Goal: Information Seeking & Learning: Learn about a topic

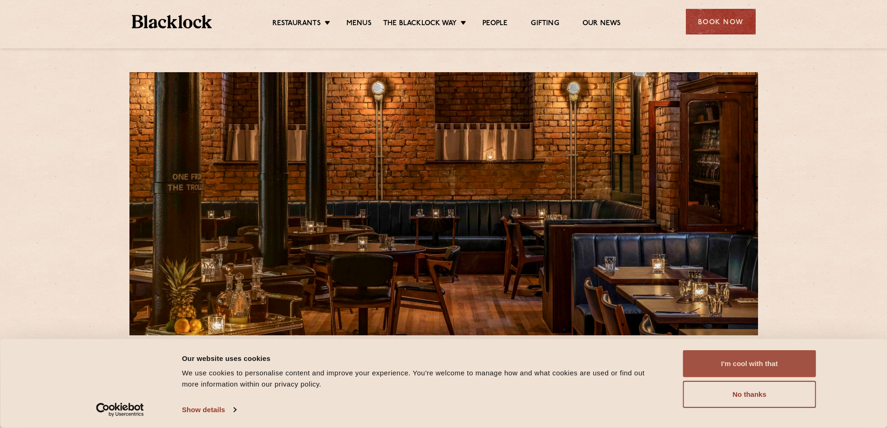
click at [744, 363] on button "I'm cool with that" at bounding box center [749, 363] width 133 height 27
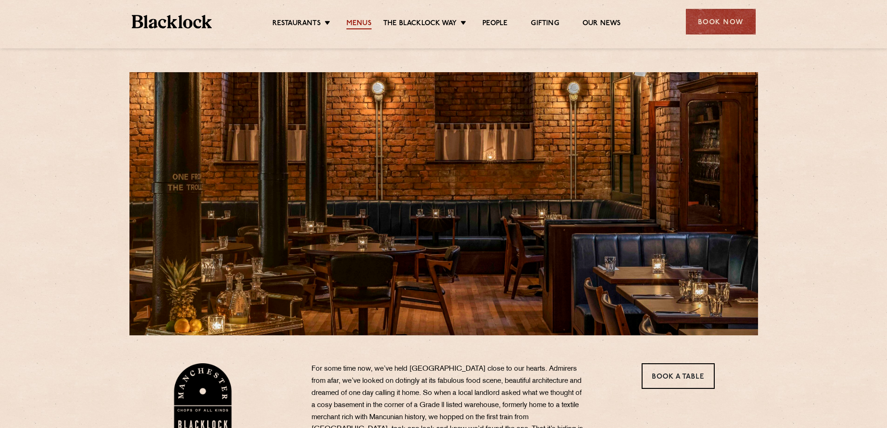
click at [351, 22] on link "Menus" at bounding box center [358, 24] width 25 height 10
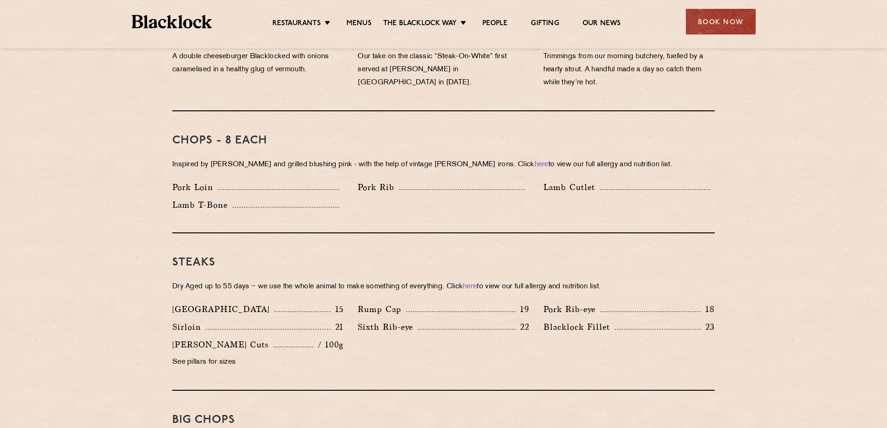
scroll to position [745, 0]
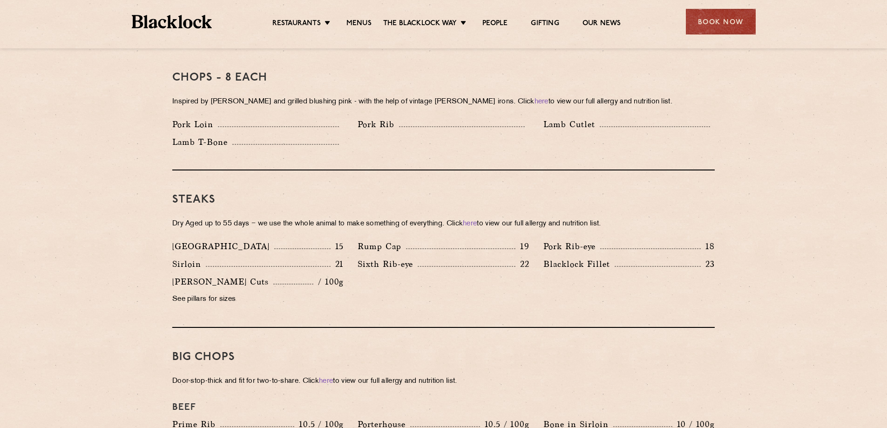
click at [596, 257] on p "Blacklock Fillet" at bounding box center [578, 263] width 71 height 13
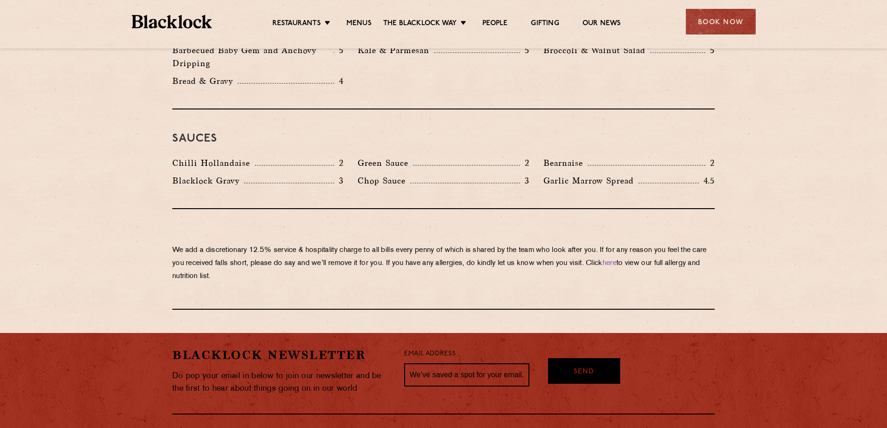
scroll to position [1489, 0]
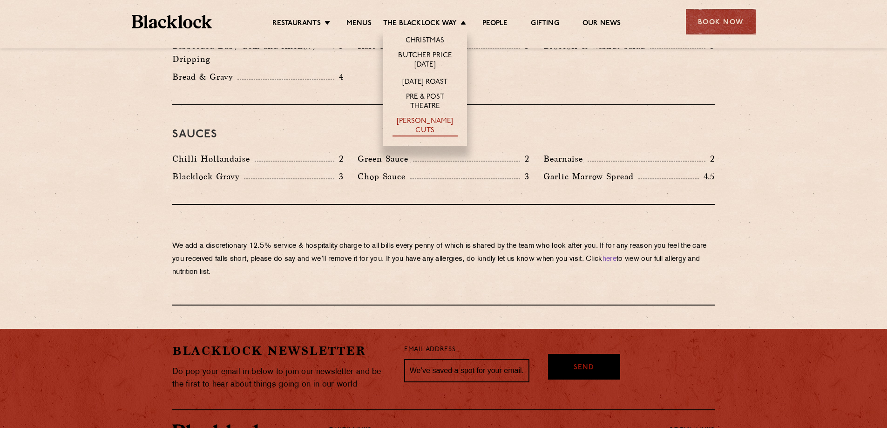
click at [429, 125] on link "[PERSON_NAME] Cuts" at bounding box center [424, 127] width 65 height 20
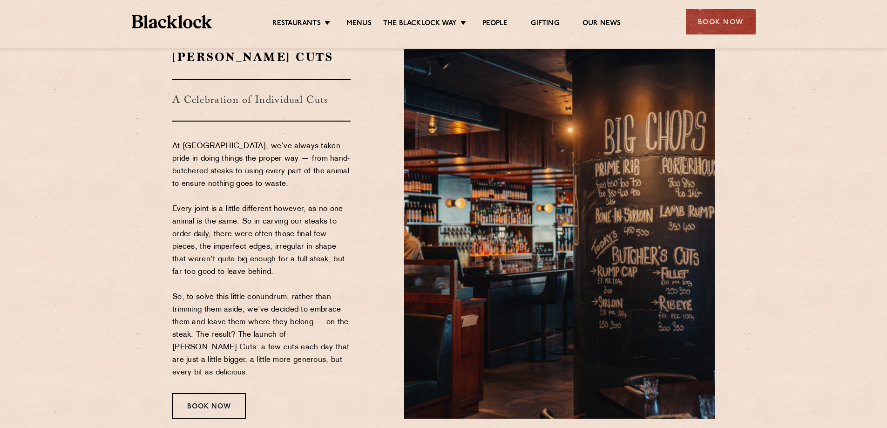
scroll to position [93, 0]
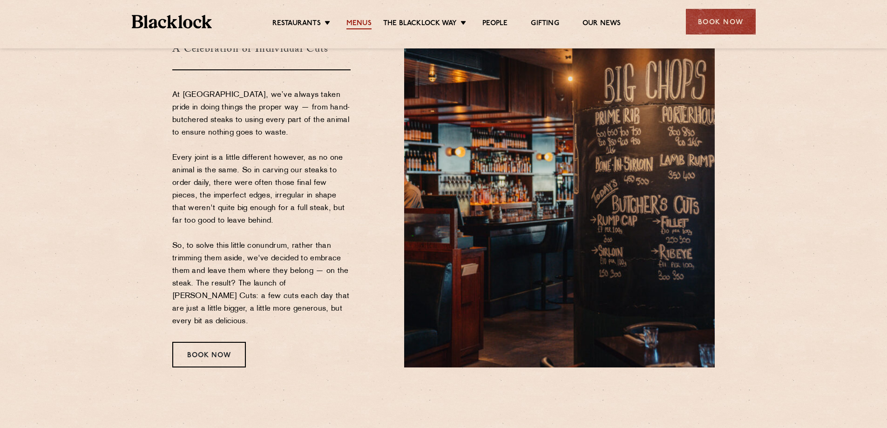
click at [353, 27] on link "Menus" at bounding box center [358, 24] width 25 height 10
